Goal: Transaction & Acquisition: Subscribe to service/newsletter

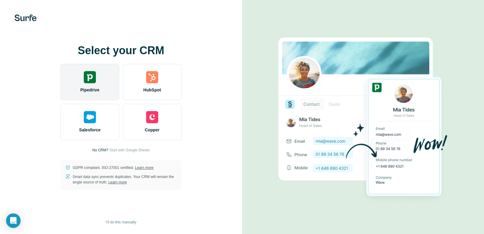
click at [109, 92] on div "Pipedrive" at bounding box center [89, 82] width 59 height 36
